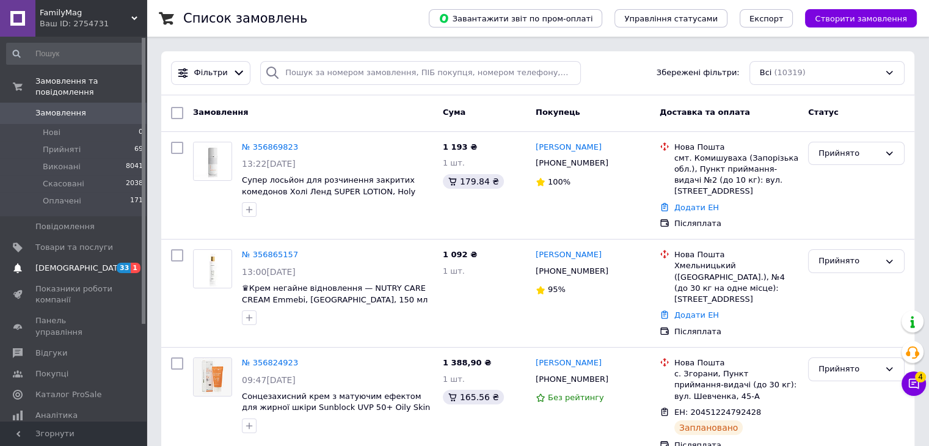
click at [73, 263] on span "[DEMOGRAPHIC_DATA]" at bounding box center [80, 268] width 90 height 11
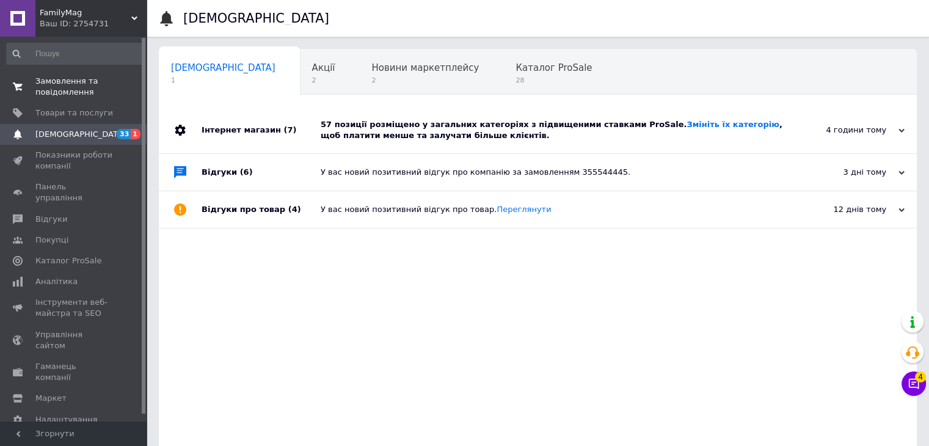
click at [79, 81] on span "Замовлення та повідомлення" at bounding box center [74, 87] width 78 height 22
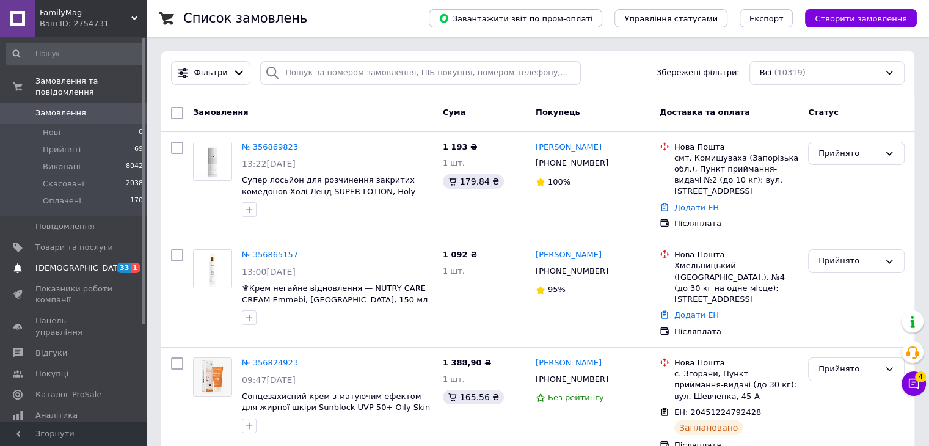
click at [86, 263] on span "[DEMOGRAPHIC_DATA]" at bounding box center [74, 268] width 78 height 11
